Goal: Task Accomplishment & Management: Manage account settings

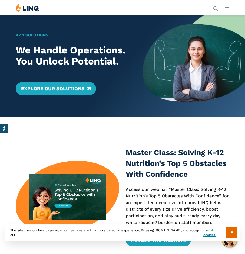
click at [227, 9] on button "Open Main Menu" at bounding box center [227, 8] width 5 height 6
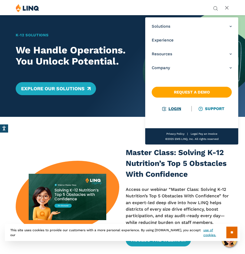
click at [175, 108] on link "Login" at bounding box center [171, 108] width 19 height 5
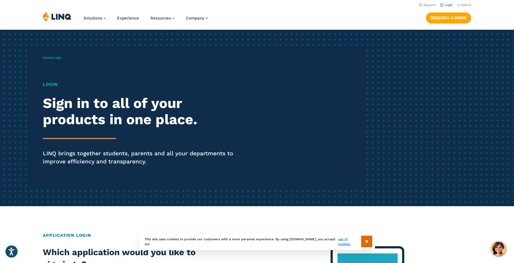
click at [245, 5] on link "Login" at bounding box center [446, 5] width 13 height 4
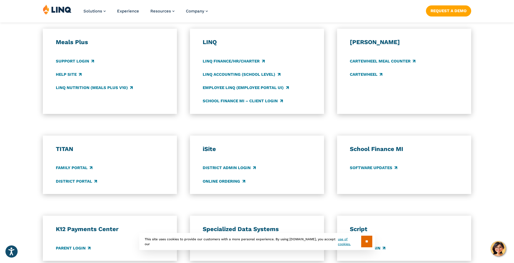
scroll to position [325, 0]
